Goal: Information Seeking & Learning: Learn about a topic

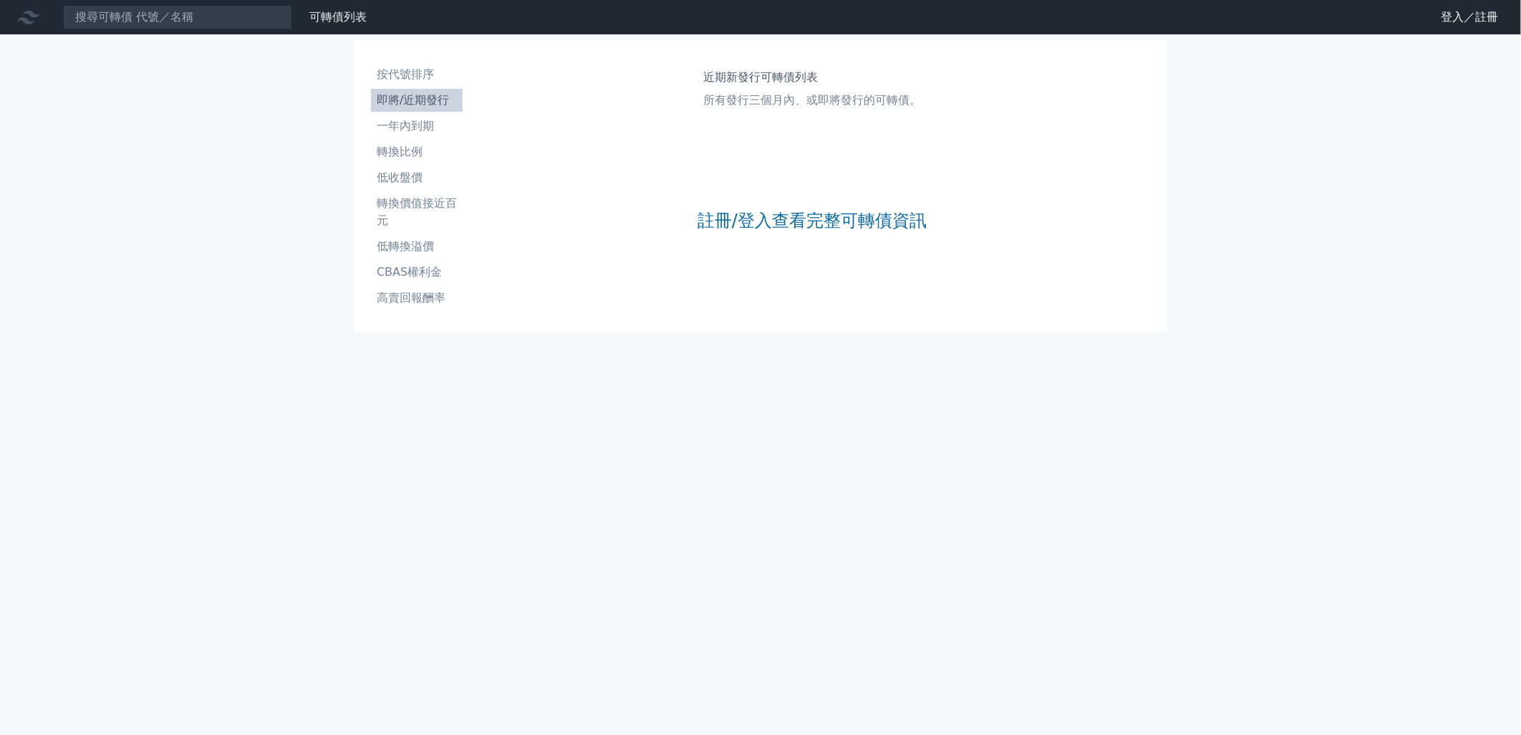
click at [1457, 18] on link "登入／註冊" at bounding box center [1470, 17] width 80 height 23
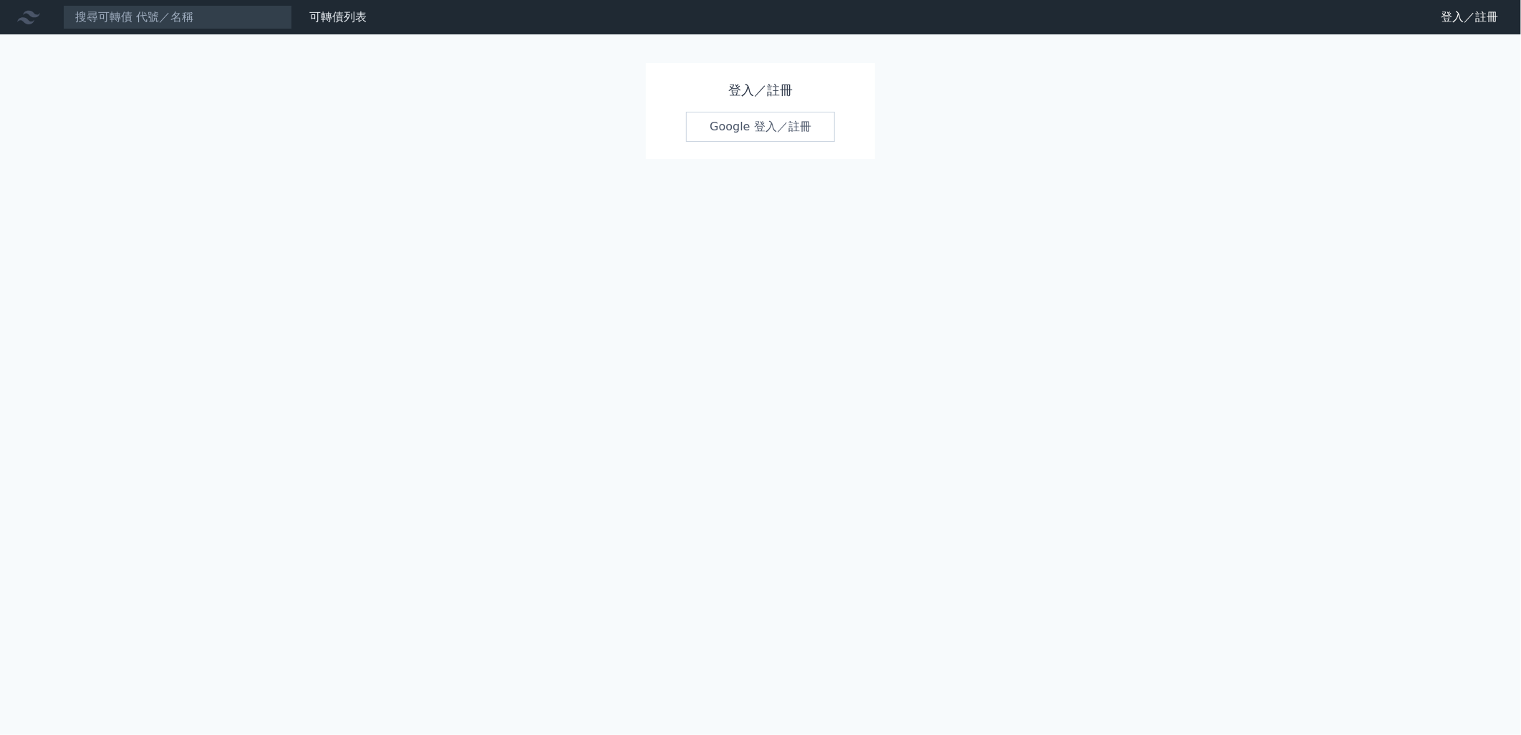
click at [777, 127] on link "Google 登入／註冊" at bounding box center [760, 127] width 149 height 30
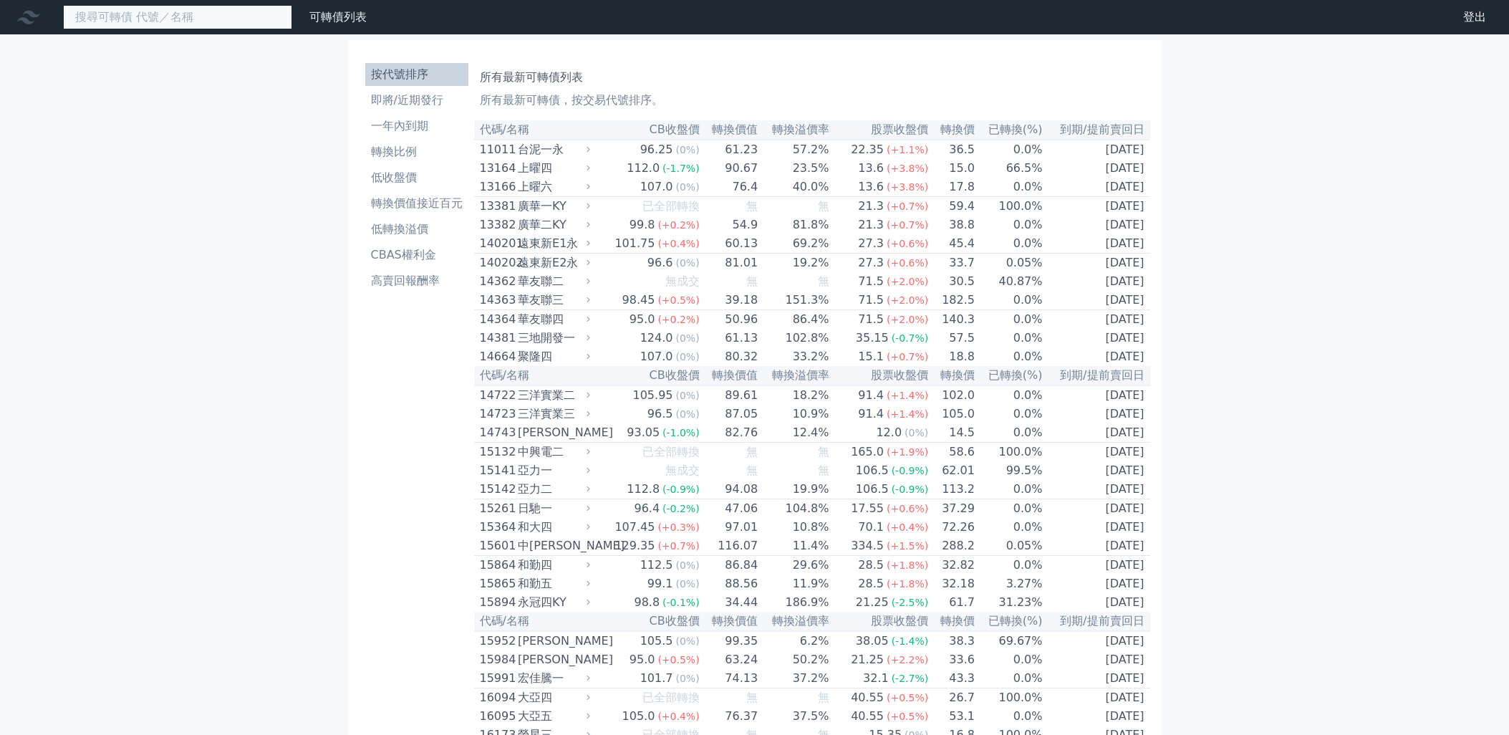
click at [229, 17] on input at bounding box center [177, 17] width 229 height 24
paste input "35221"
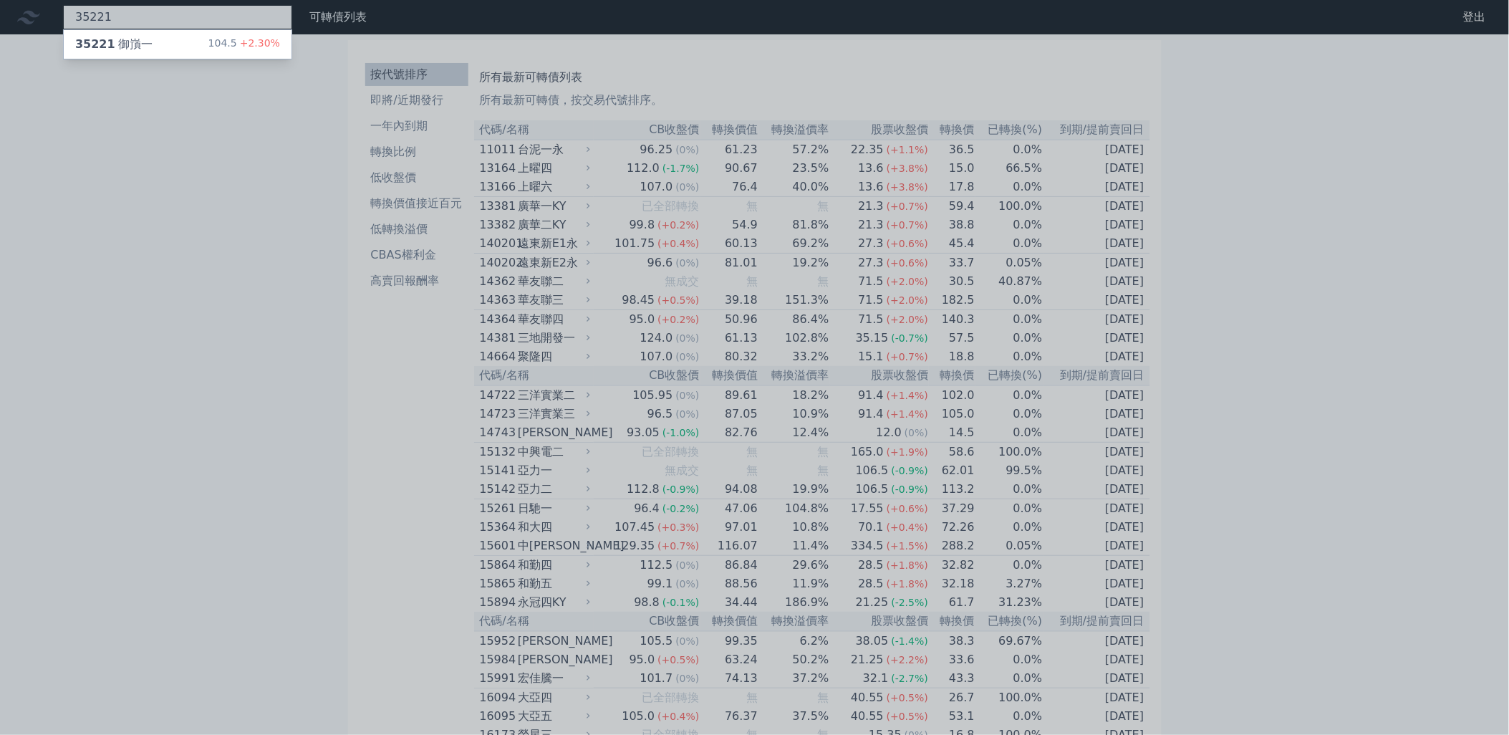
type input "35221"
click at [249, 16] on div at bounding box center [754, 367] width 1509 height 735
click at [249, 16] on div "35221 35221 御嵿一 104.5 +2.30%" at bounding box center [177, 17] width 229 height 24
click at [155, 37] on div "35221 御嵿一 104.5 +2.30%" at bounding box center [178, 44] width 228 height 29
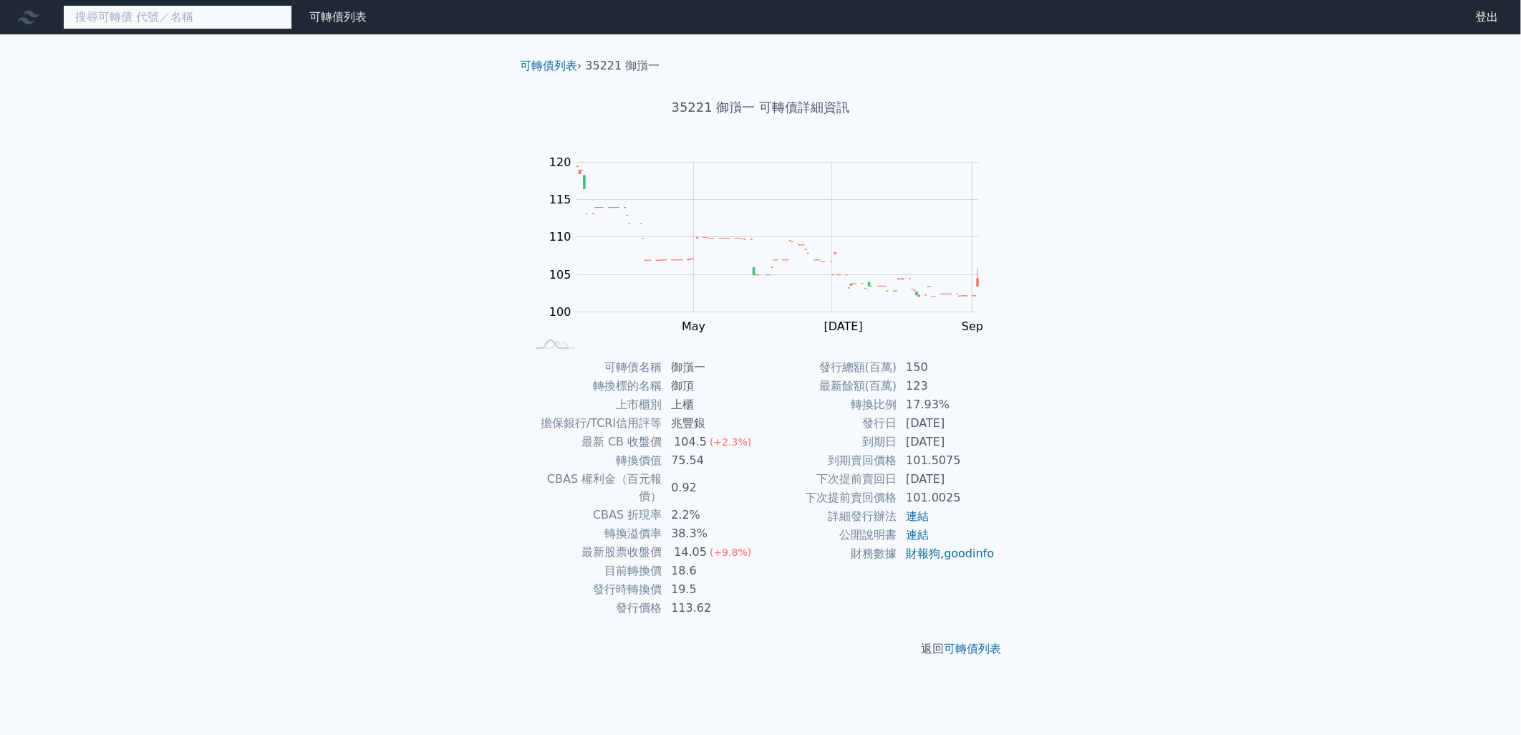
click at [180, 24] on input at bounding box center [177, 17] width 229 height 24
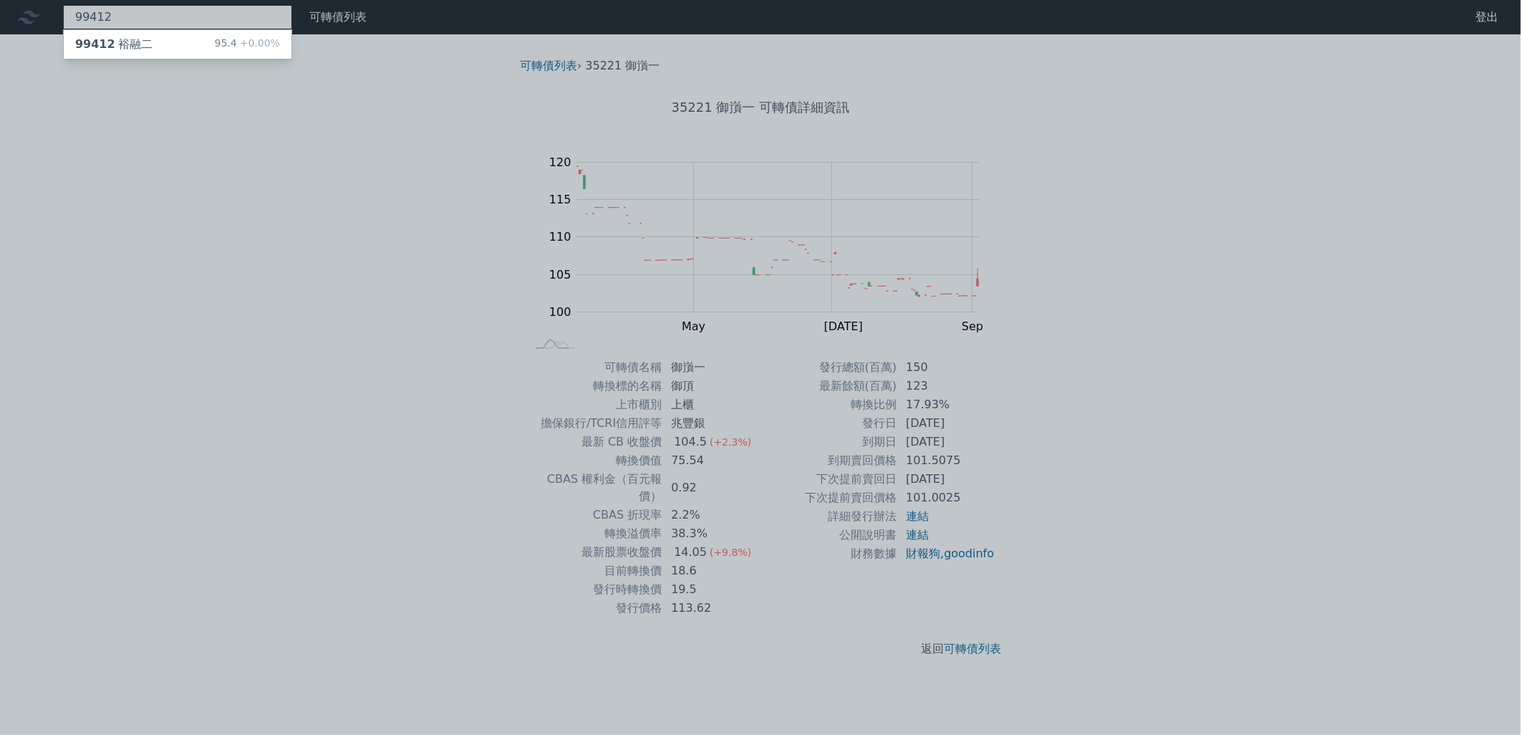
type input "99412"
click at [183, 46] on div "99412 裕融二 95.4 +0.00%" at bounding box center [178, 44] width 228 height 29
